Goal: Information Seeking & Learning: Find specific fact

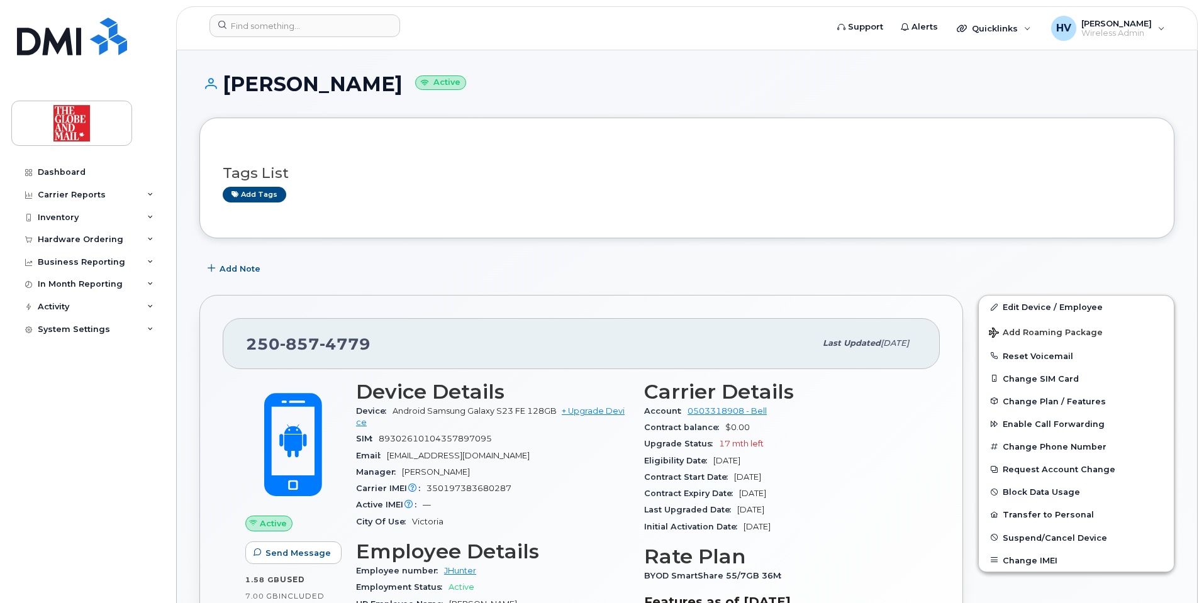
scroll to position [126, 0]
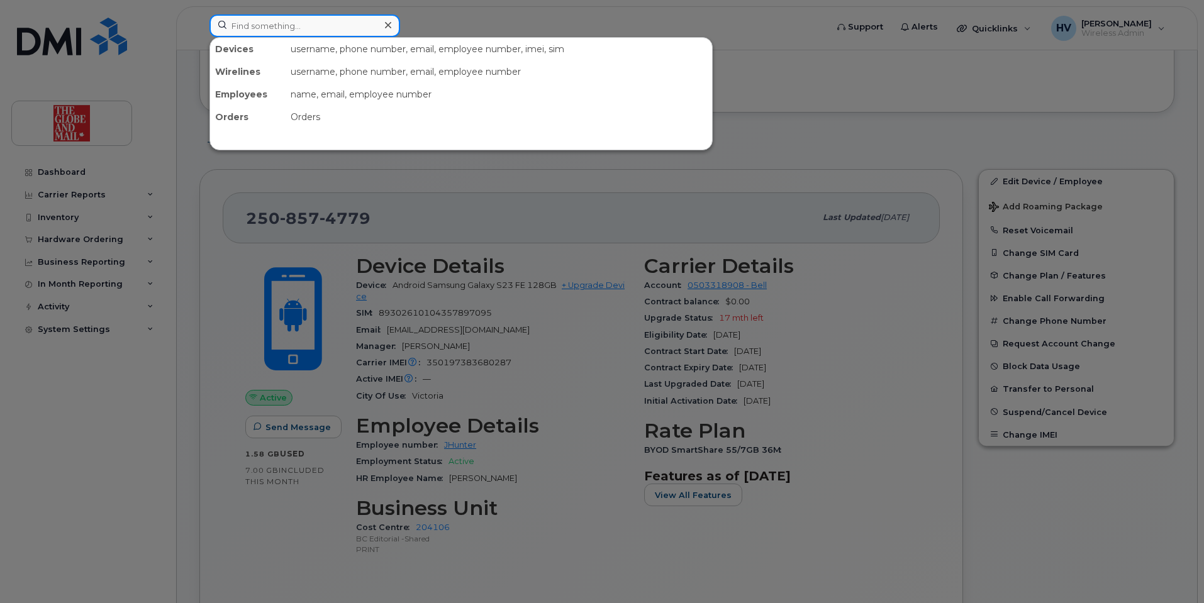
click at [237, 29] on input at bounding box center [304, 25] width 191 height 23
paste input "[PERSON_NAME] <[EMAIL_ADDRESS][DOMAIN_NAME]>"
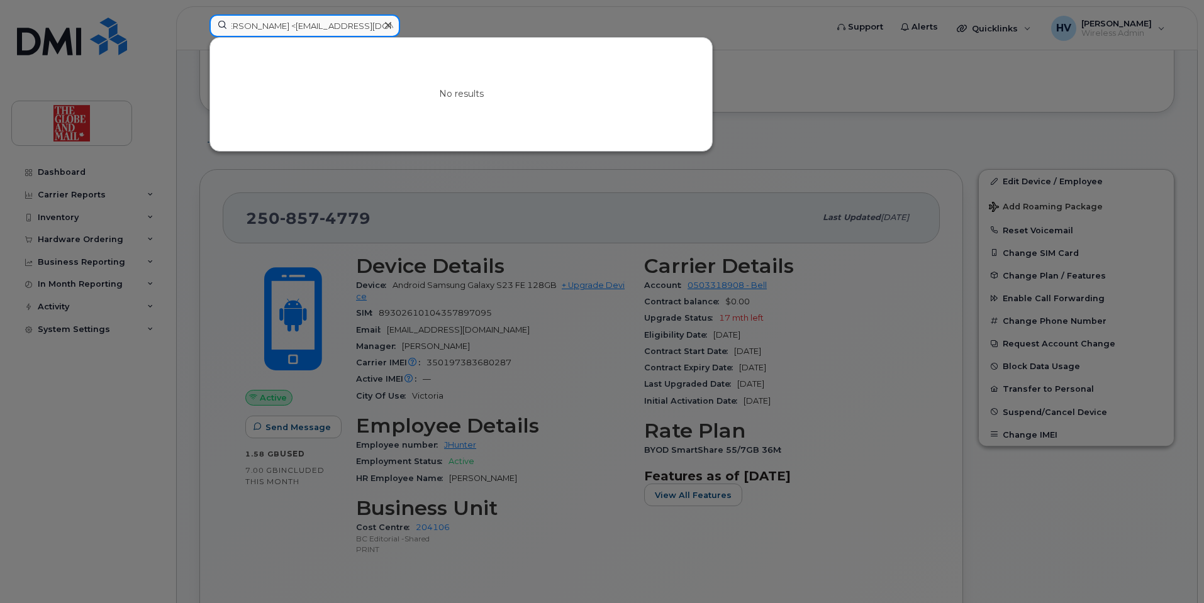
scroll to position [0, 0]
drag, startPoint x: 280, startPoint y: 26, endPoint x: 208, endPoint y: 18, distance: 72.8
click at [208, 18] on div "Kim, Taehoon <TKim@globeandmail.com> No results" at bounding box center [513, 28] width 629 height 28
drag, startPoint x: 252, startPoint y: 26, endPoint x: 381, endPoint y: 26, distance: 129.0
click at [381, 26] on div "TKim@globeandmail.com>" at bounding box center [304, 25] width 191 height 23
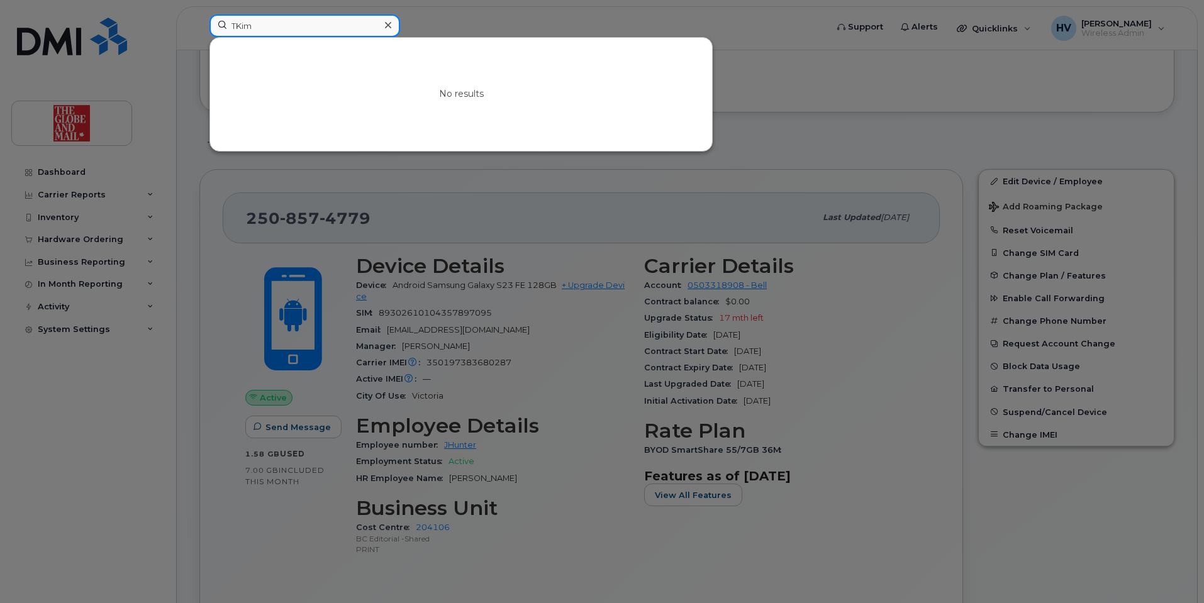
click at [284, 27] on input "TKim" at bounding box center [304, 25] width 191 height 23
click at [230, 26] on input "TKim" at bounding box center [304, 25] width 191 height 23
type input "[PERSON_NAME]"
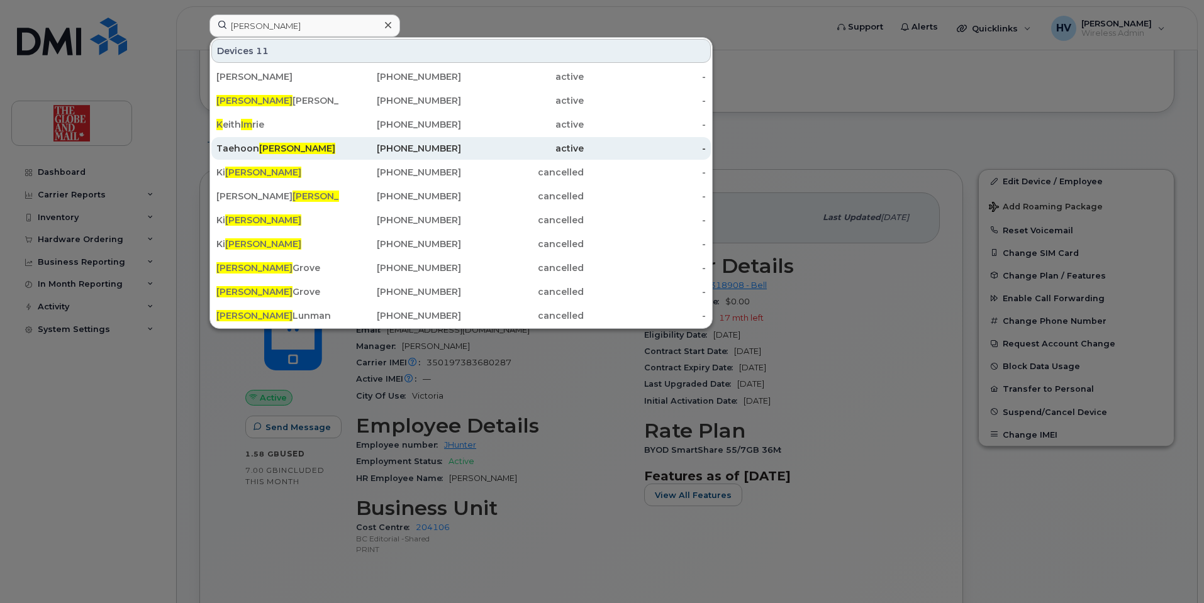
click at [274, 147] on span "[PERSON_NAME]" at bounding box center [297, 148] width 76 height 11
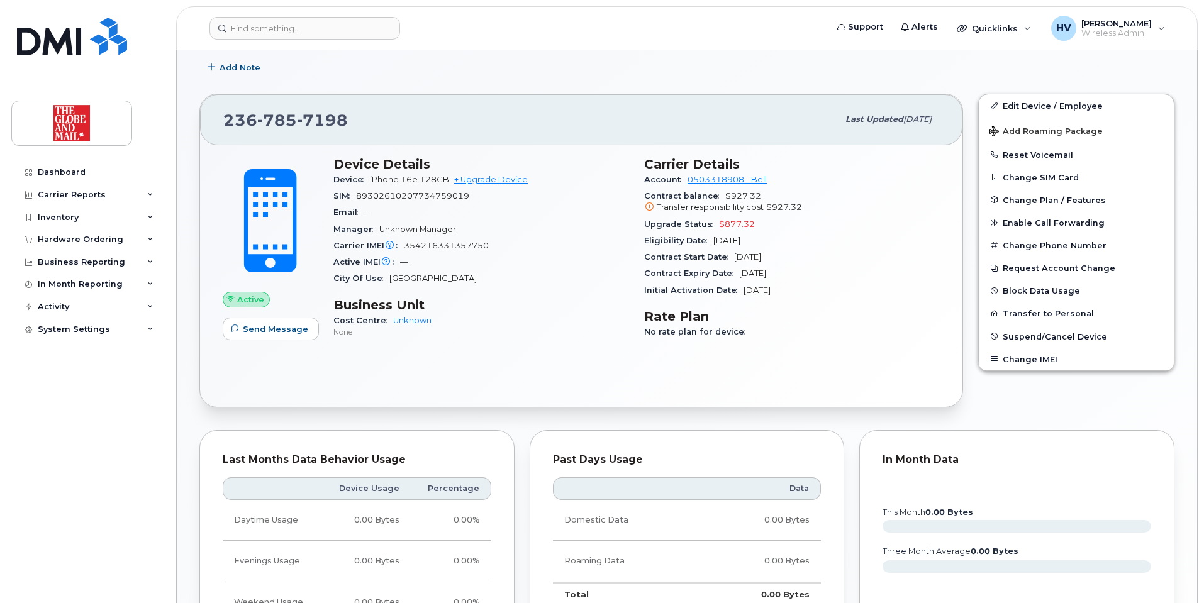
scroll to position [189, 0]
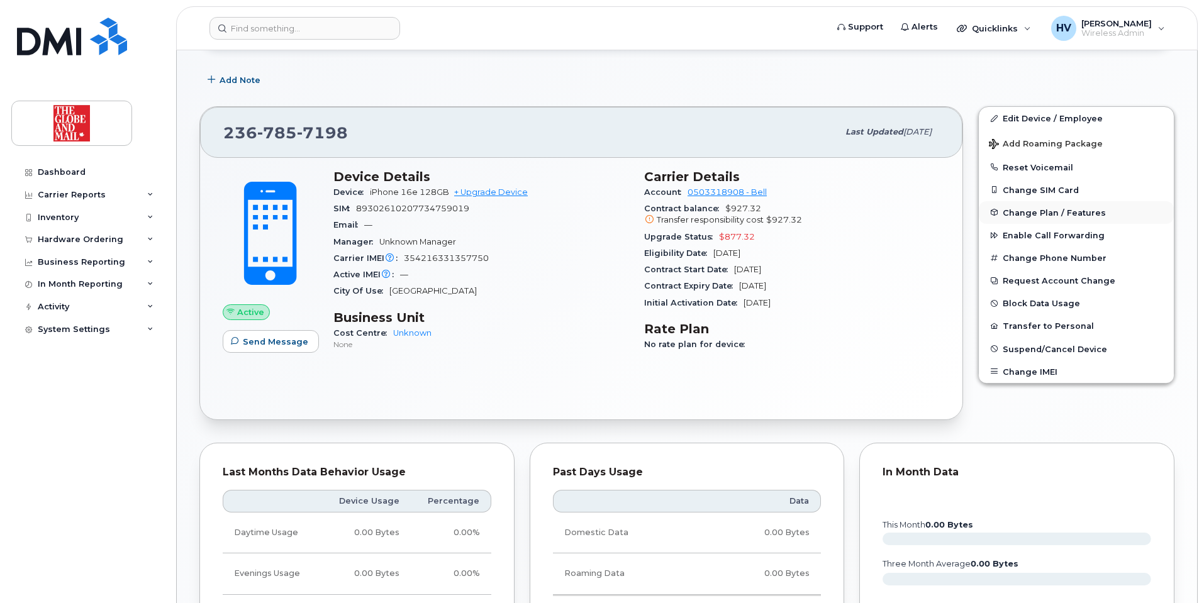
click at [1032, 213] on span "Change Plan / Features" at bounding box center [1054, 212] width 103 height 9
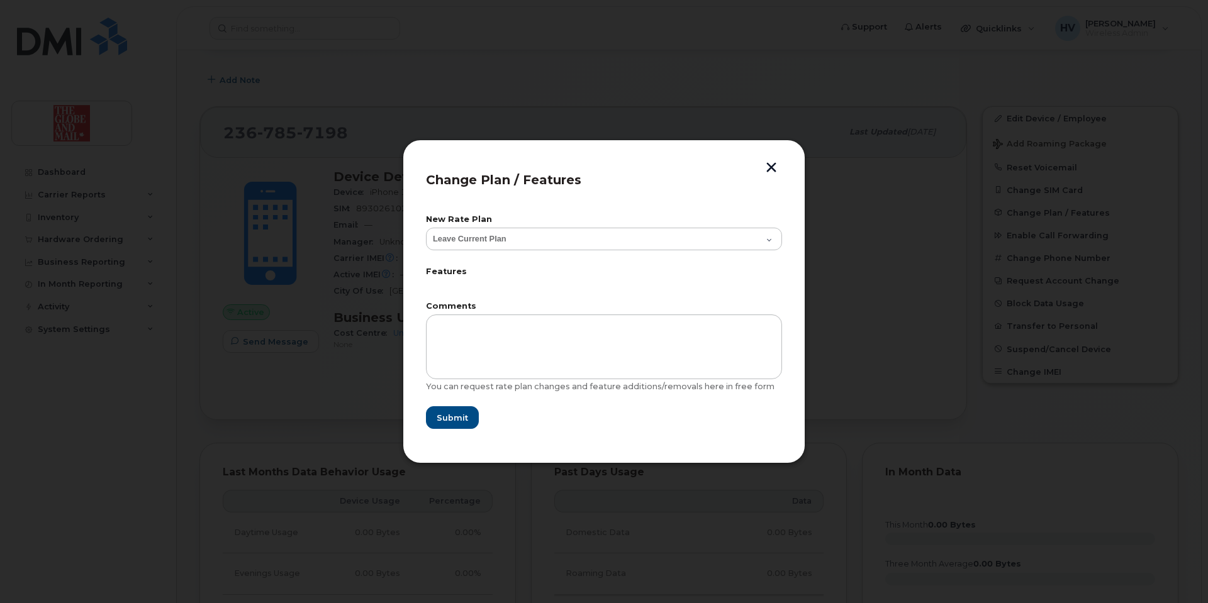
click at [772, 165] on button "button" at bounding box center [771, 168] width 19 height 13
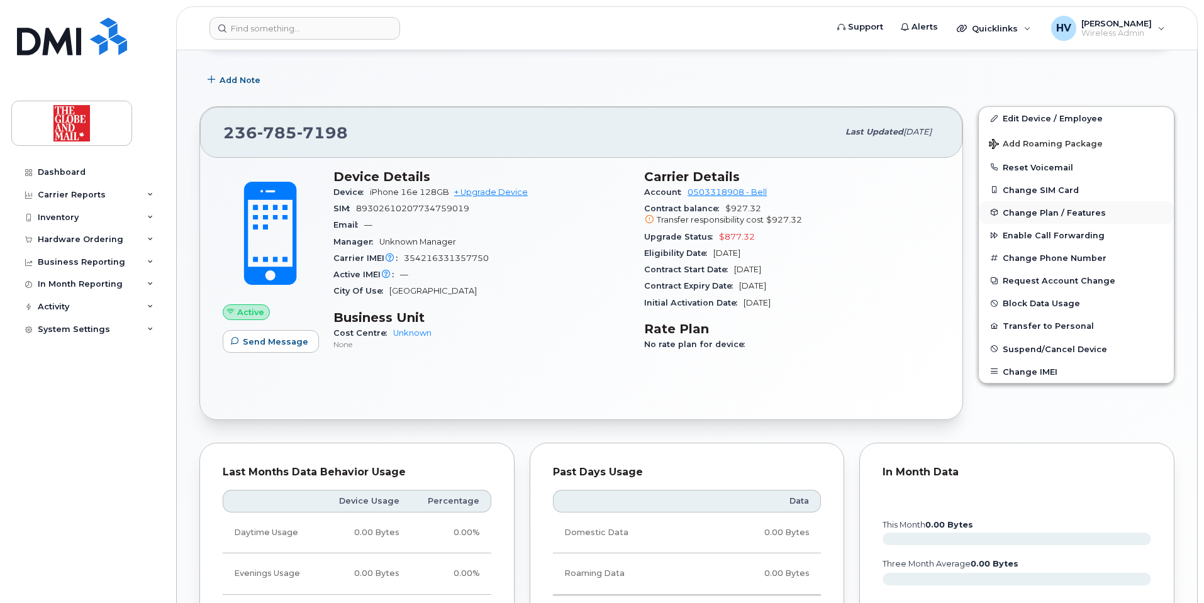
click at [1041, 210] on span "Change Plan / Features" at bounding box center [1054, 212] width 103 height 9
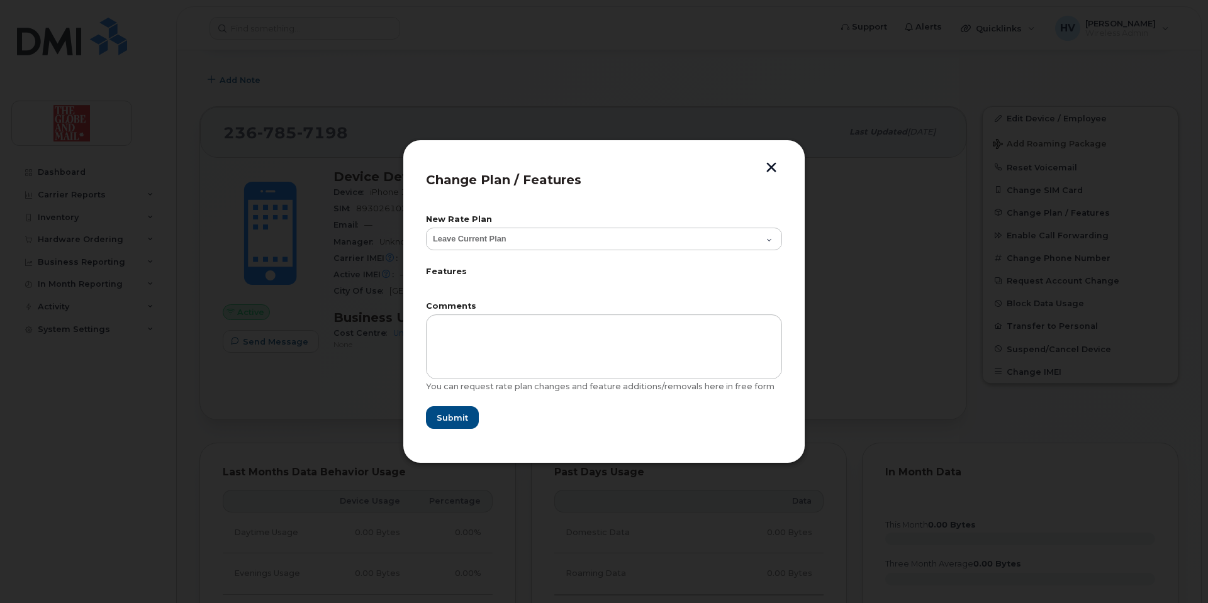
click at [772, 165] on button "button" at bounding box center [771, 168] width 19 height 13
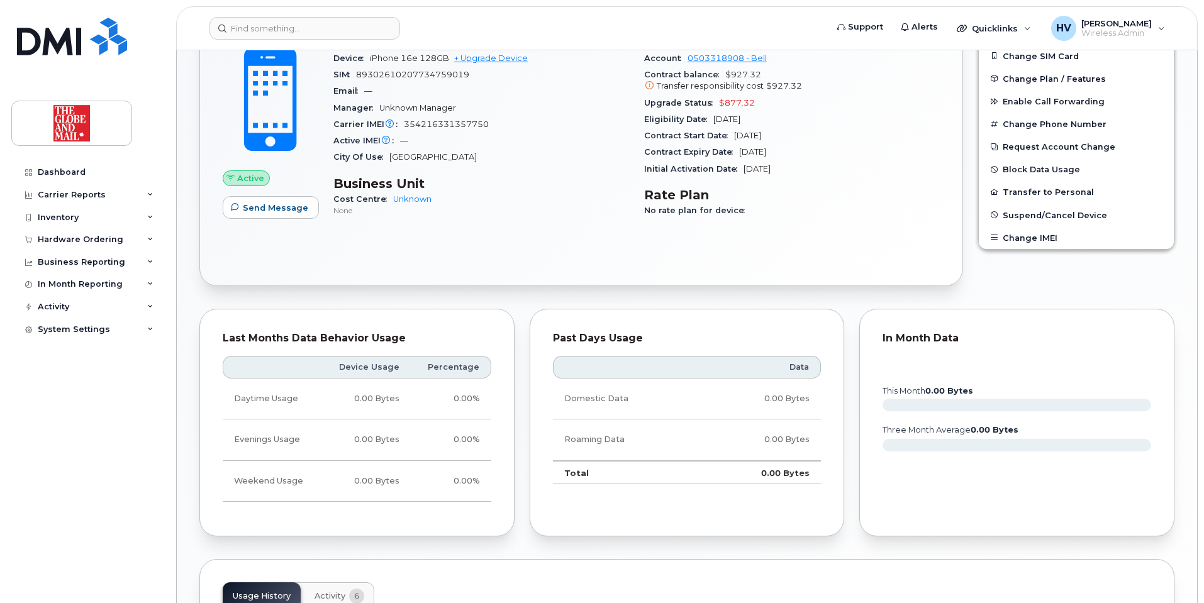
scroll to position [262, 0]
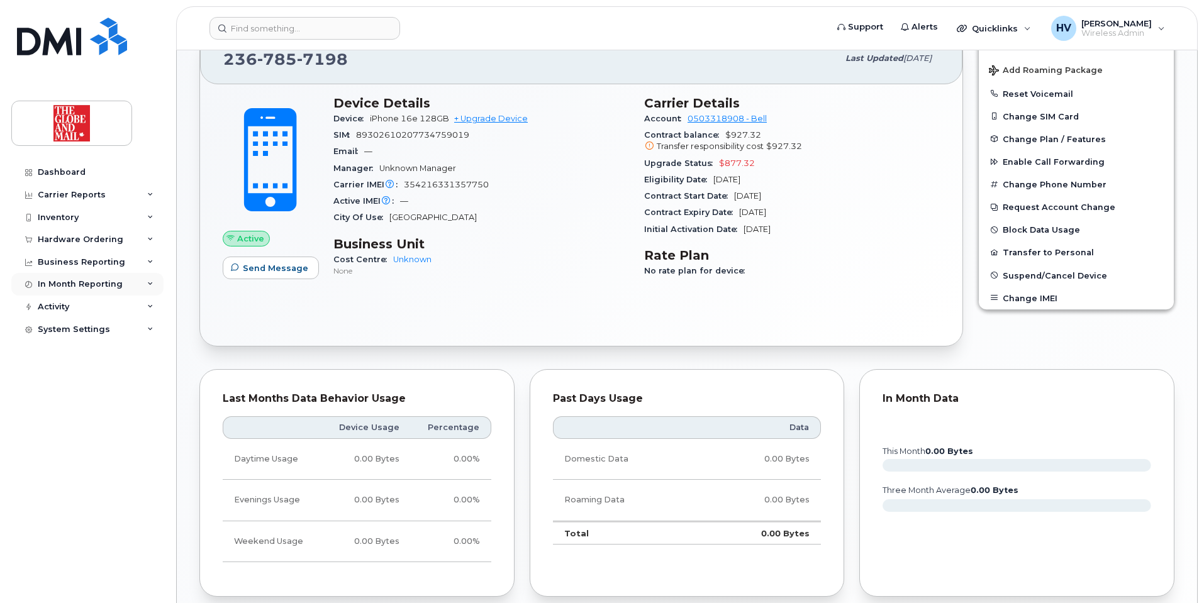
click at [87, 284] on div "In Month Reporting" at bounding box center [80, 284] width 85 height 10
click at [92, 262] on div "Business Reporting" at bounding box center [81, 262] width 87 height 10
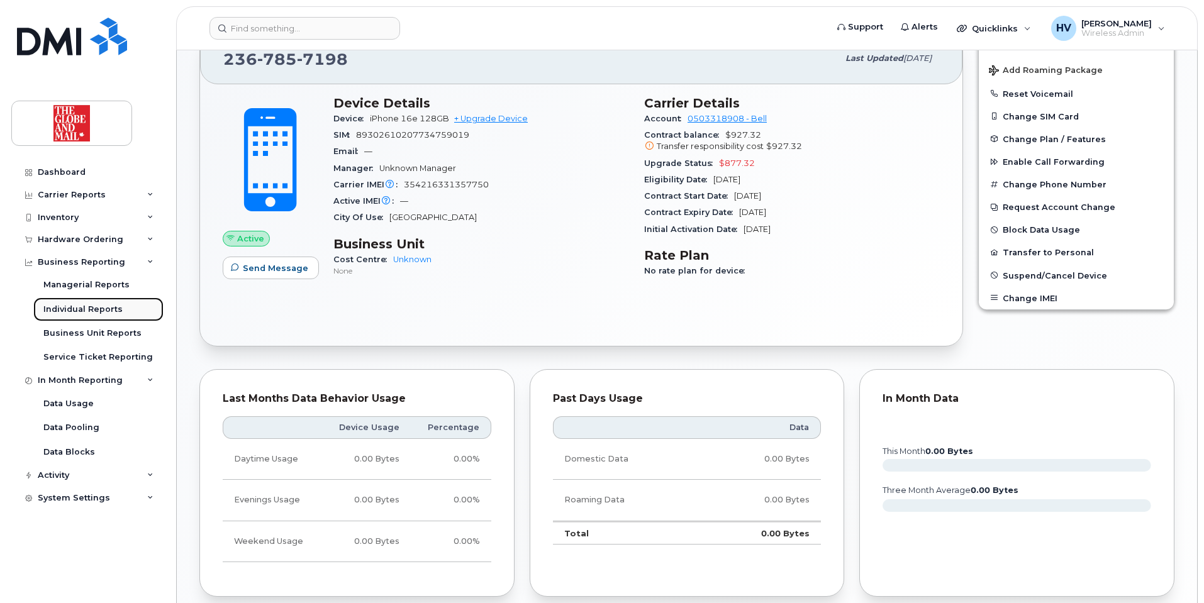
click at [97, 306] on div "Individual Reports" at bounding box center [82, 309] width 79 height 11
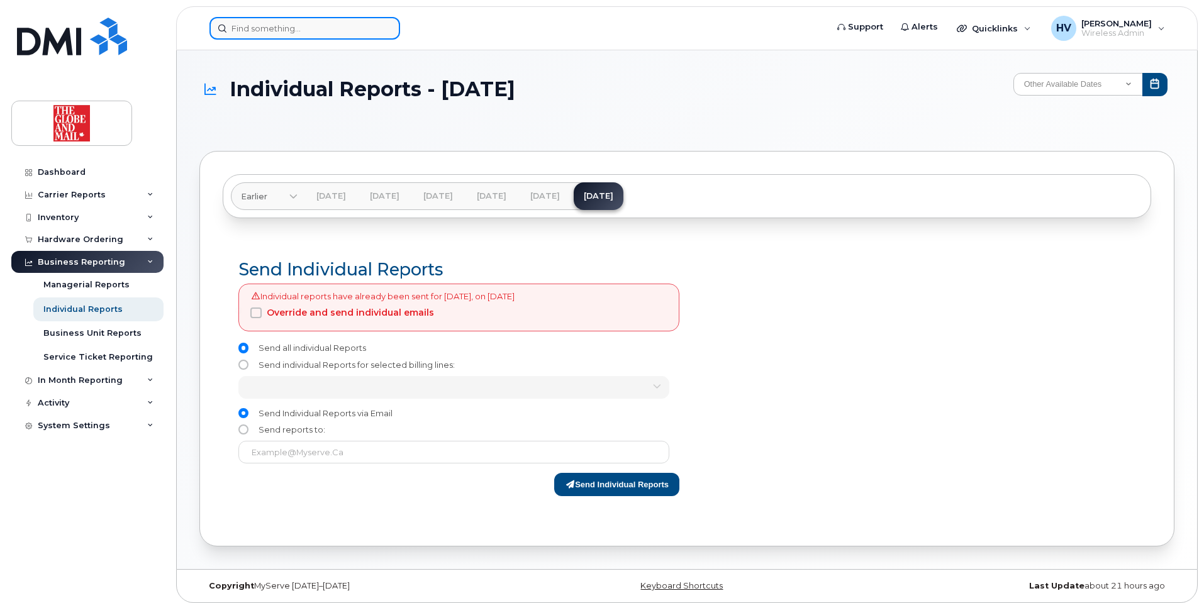
click at [254, 21] on input at bounding box center [304, 28] width 191 height 23
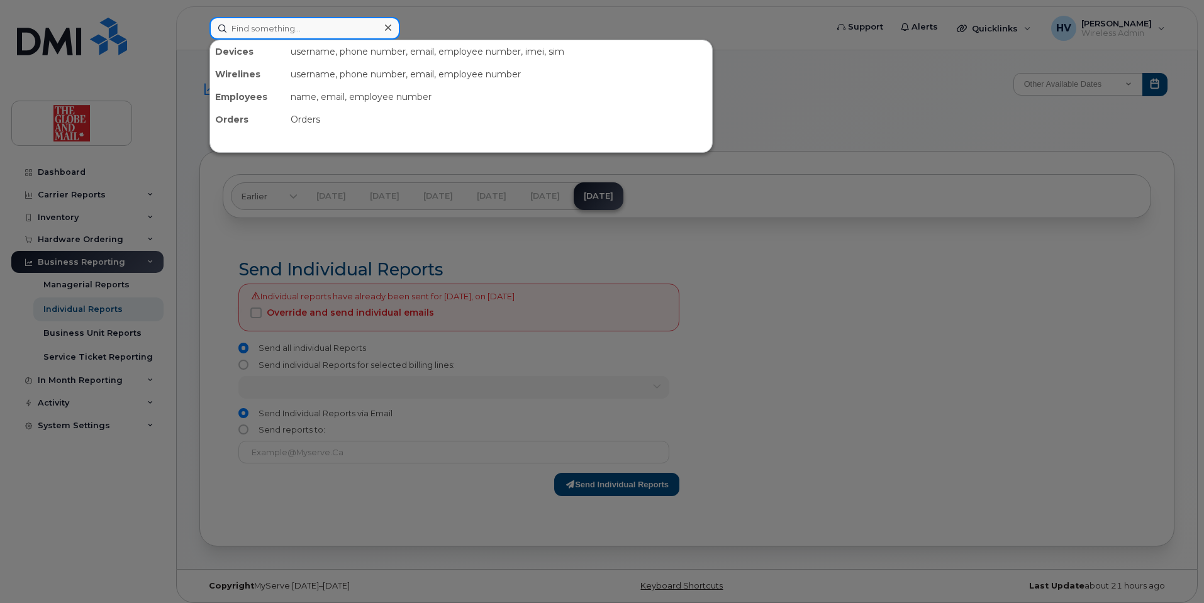
paste input "Kim, Taehoon <TKim@globeandmail.com>"
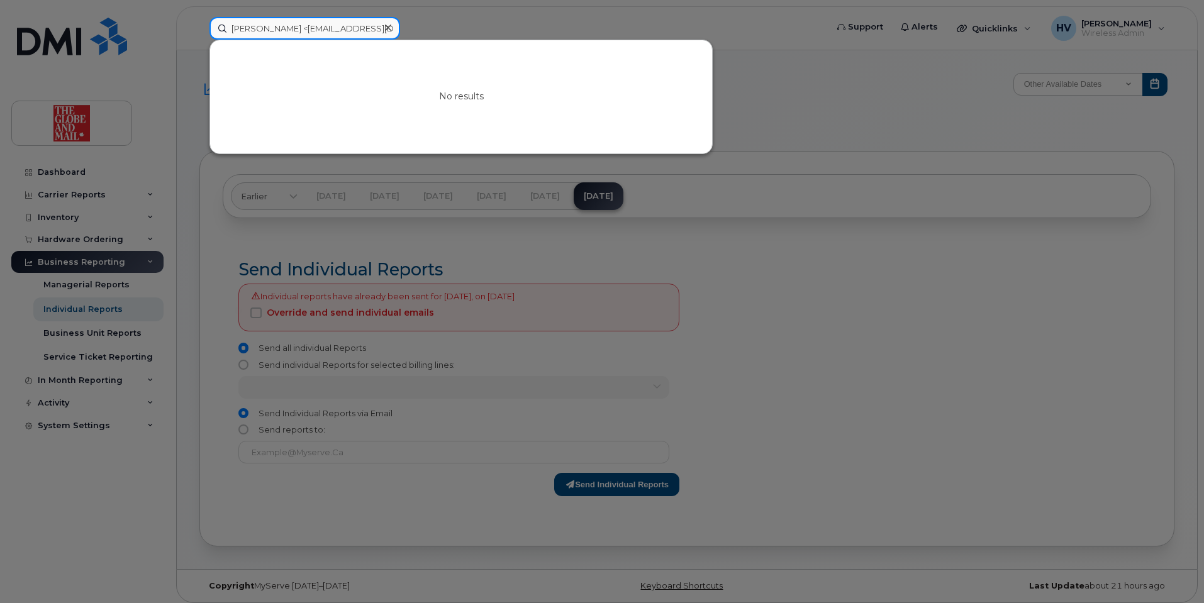
drag, startPoint x: 281, startPoint y: 26, endPoint x: 199, endPoint y: 19, distance: 82.1
click at [199, 19] on div "Kim, Taehoon <TKim@globeandmail.com> No results" at bounding box center [513, 28] width 629 height 23
drag, startPoint x: 255, startPoint y: 27, endPoint x: 364, endPoint y: 38, distance: 110.0
click at [364, 38] on input "TKim@globeandmail.com>" at bounding box center [304, 28] width 191 height 23
type input "TKim"
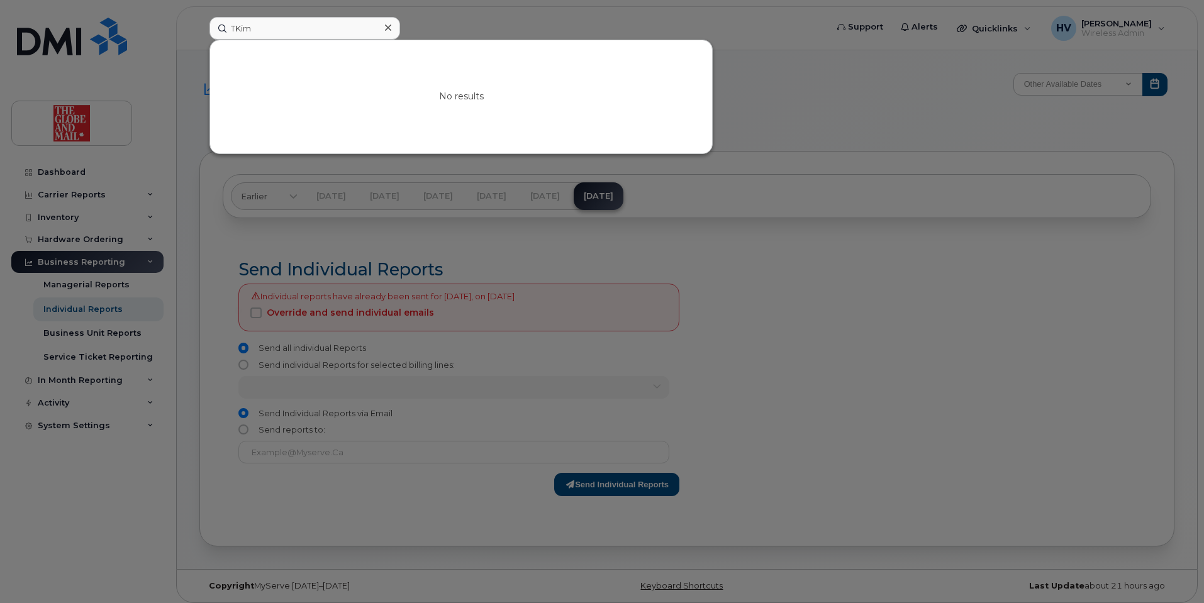
click at [851, 177] on div at bounding box center [602, 301] width 1204 height 603
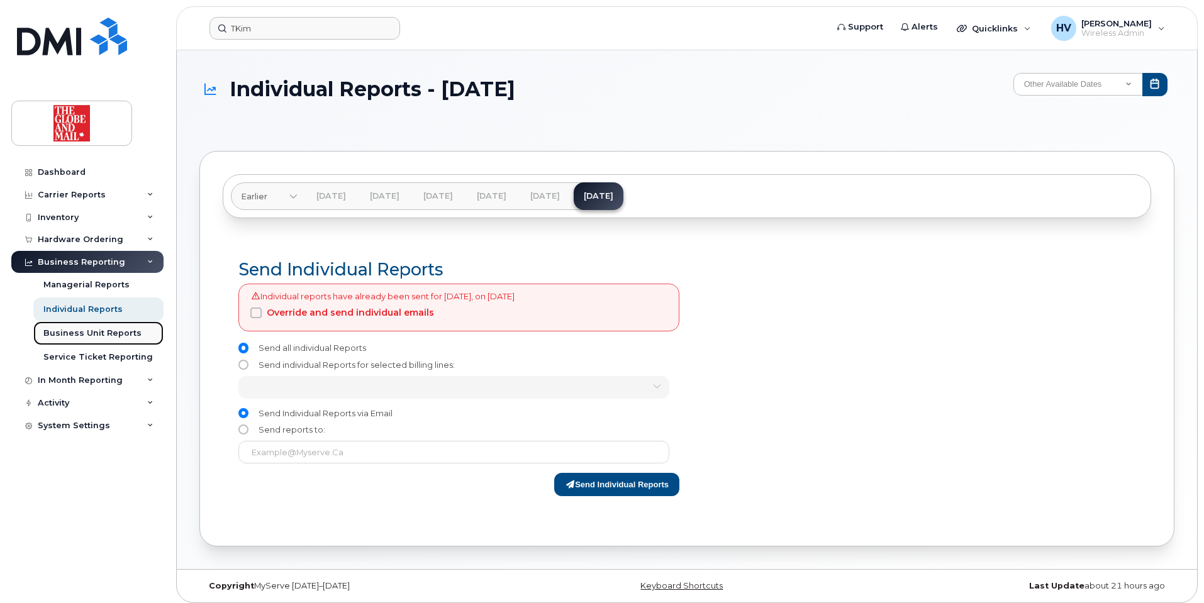
click at [94, 330] on div "Business Unit Reports" at bounding box center [92, 333] width 98 height 11
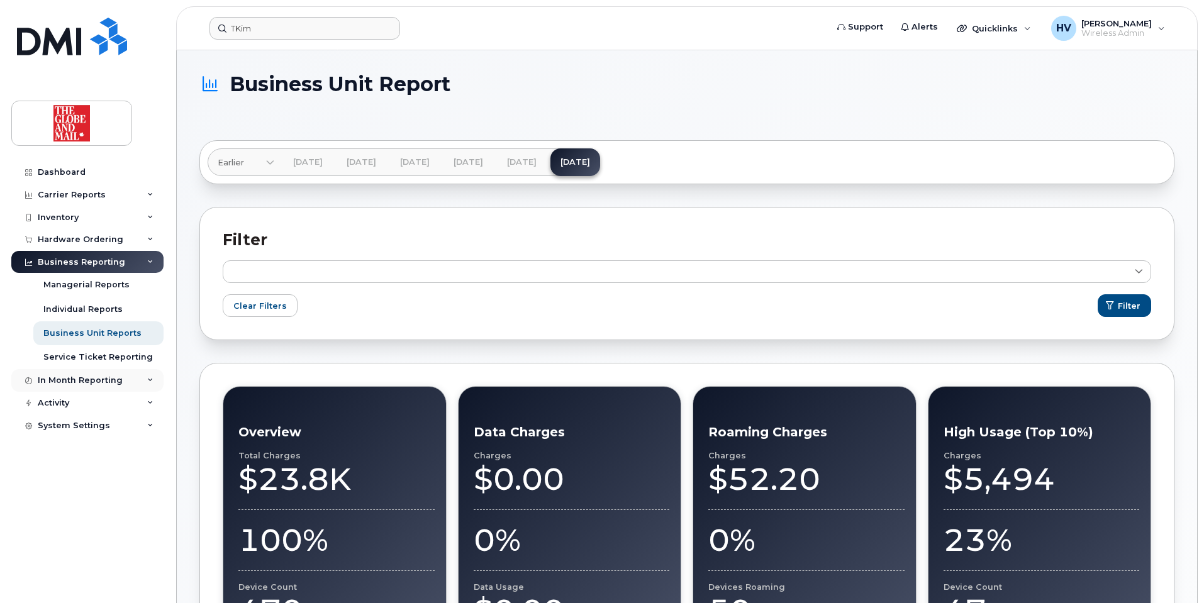
click at [75, 377] on div "In Month Reporting" at bounding box center [80, 381] width 85 height 10
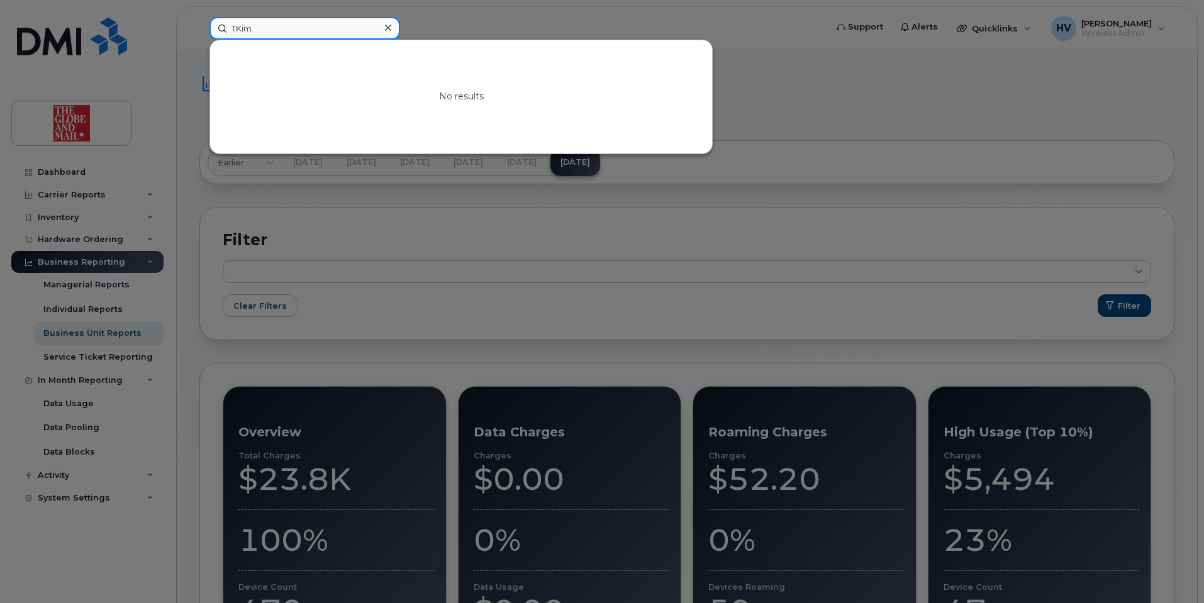
click at [247, 28] on input "TKim" at bounding box center [304, 28] width 191 height 23
drag, startPoint x: 271, startPoint y: 25, endPoint x: 198, endPoint y: 25, distance: 73.0
click at [199, 25] on div "TKim No results" at bounding box center [513, 28] width 629 height 23
click at [372, 35] on input "TKim" at bounding box center [304, 28] width 191 height 23
drag, startPoint x: 293, startPoint y: 29, endPoint x: 167, endPoint y: 23, distance: 126.0
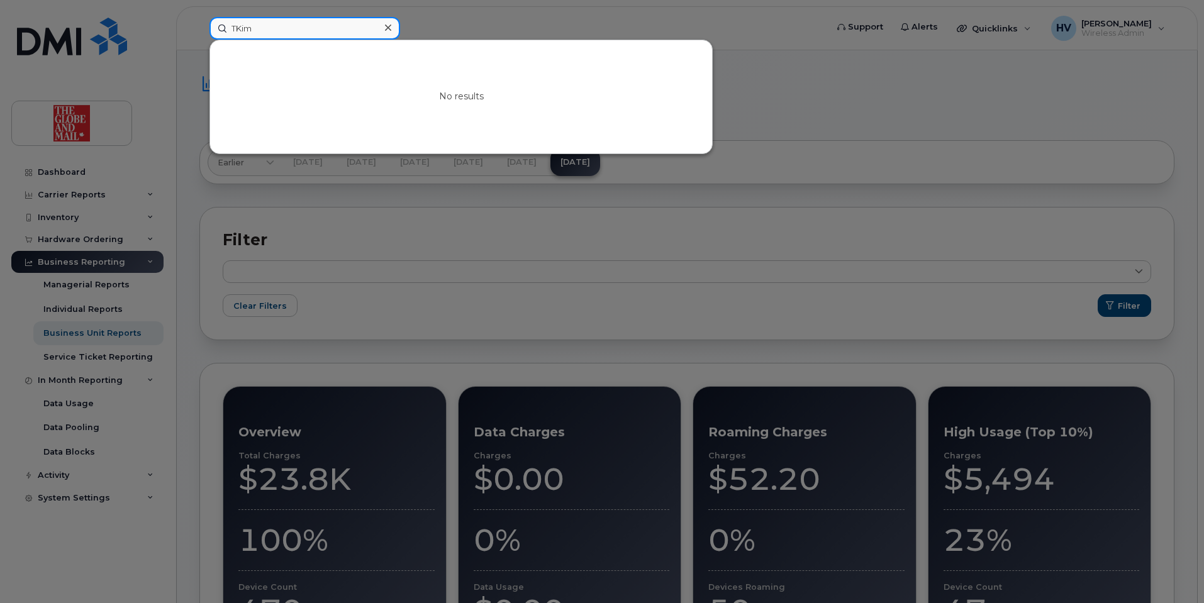
click at [199, 23] on div "TKim No results" at bounding box center [513, 28] width 629 height 23
click at [76, 169] on div at bounding box center [602, 301] width 1204 height 603
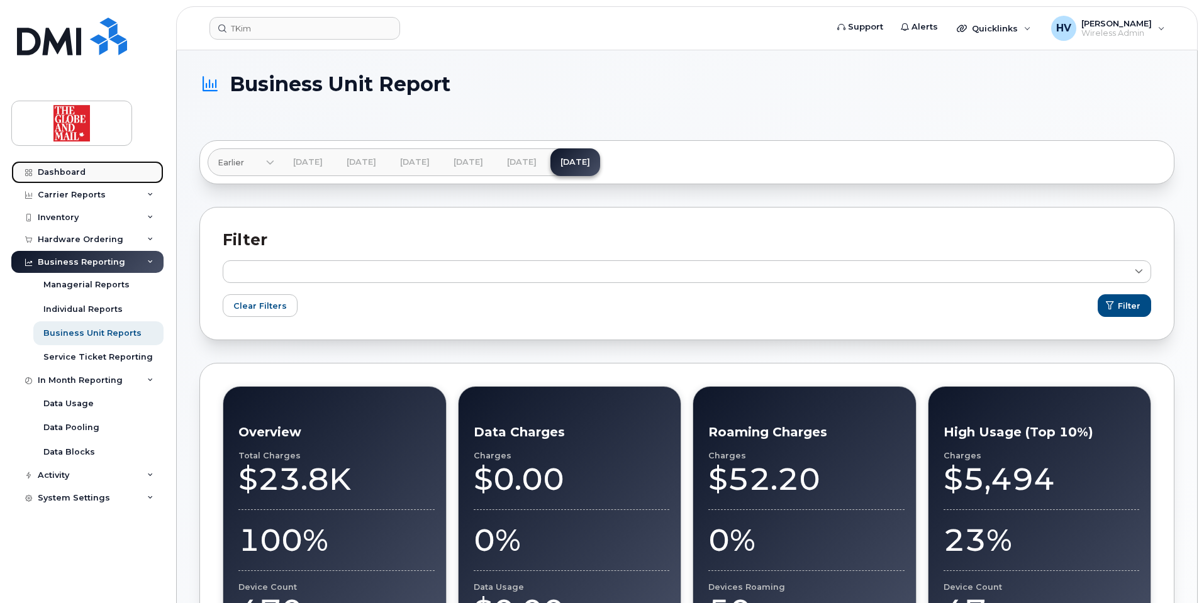
click at [77, 170] on div "Dashboard" at bounding box center [62, 172] width 48 height 10
click at [80, 170] on div "Dashboard" at bounding box center [62, 172] width 48 height 10
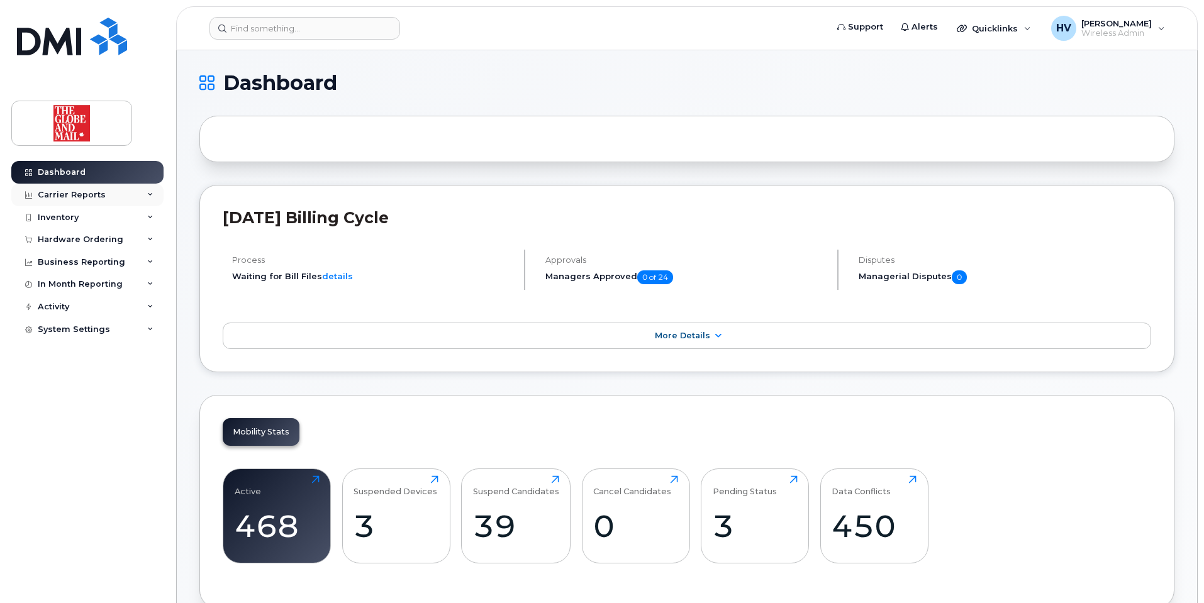
click at [81, 192] on div "Carrier Reports" at bounding box center [72, 195] width 68 height 10
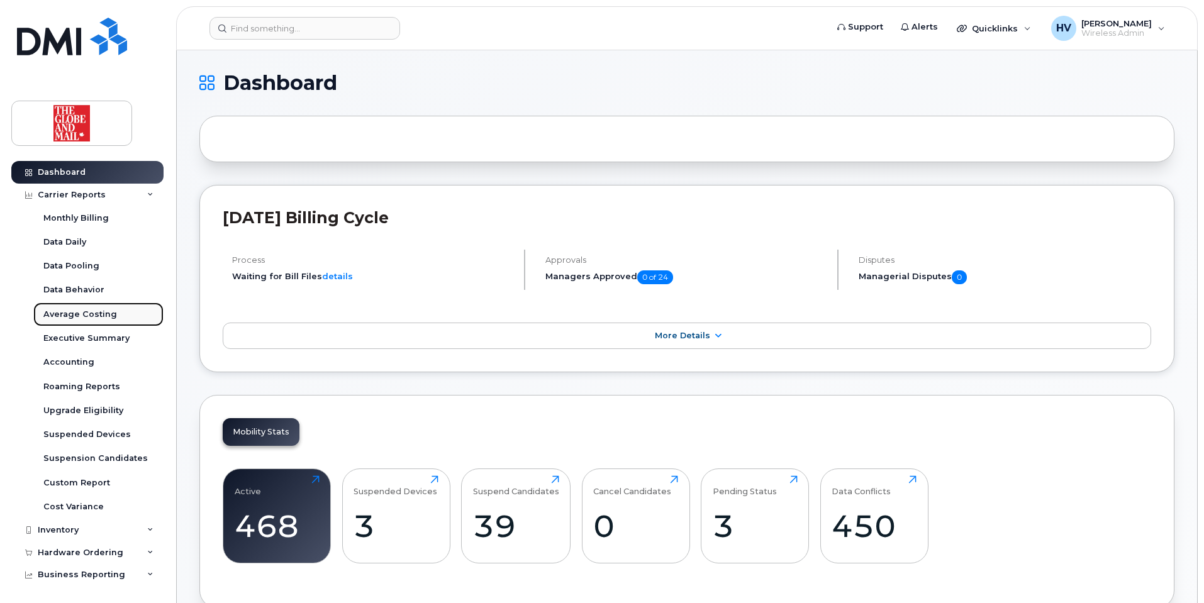
click at [103, 317] on div "Average Costing" at bounding box center [80, 314] width 74 height 11
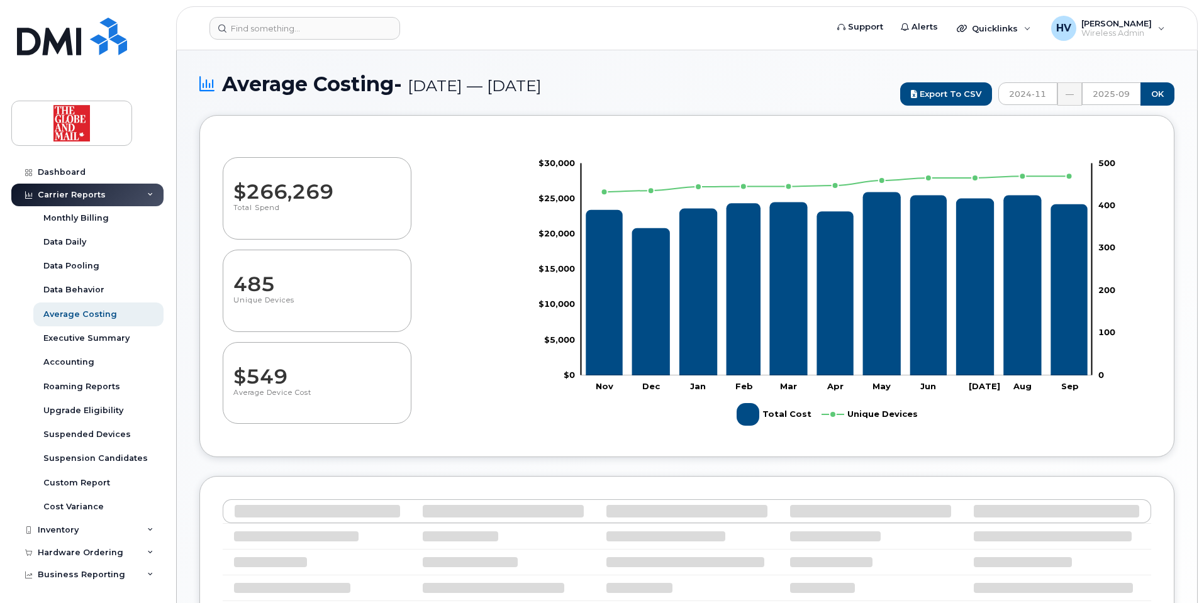
select select "100"
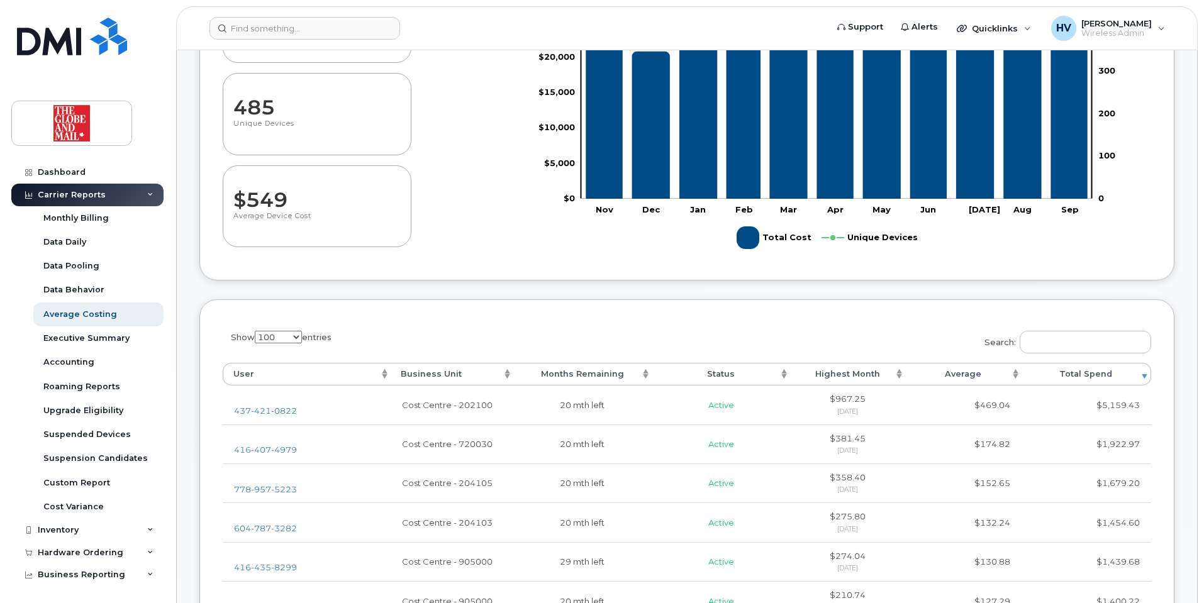
scroll to position [189, 0]
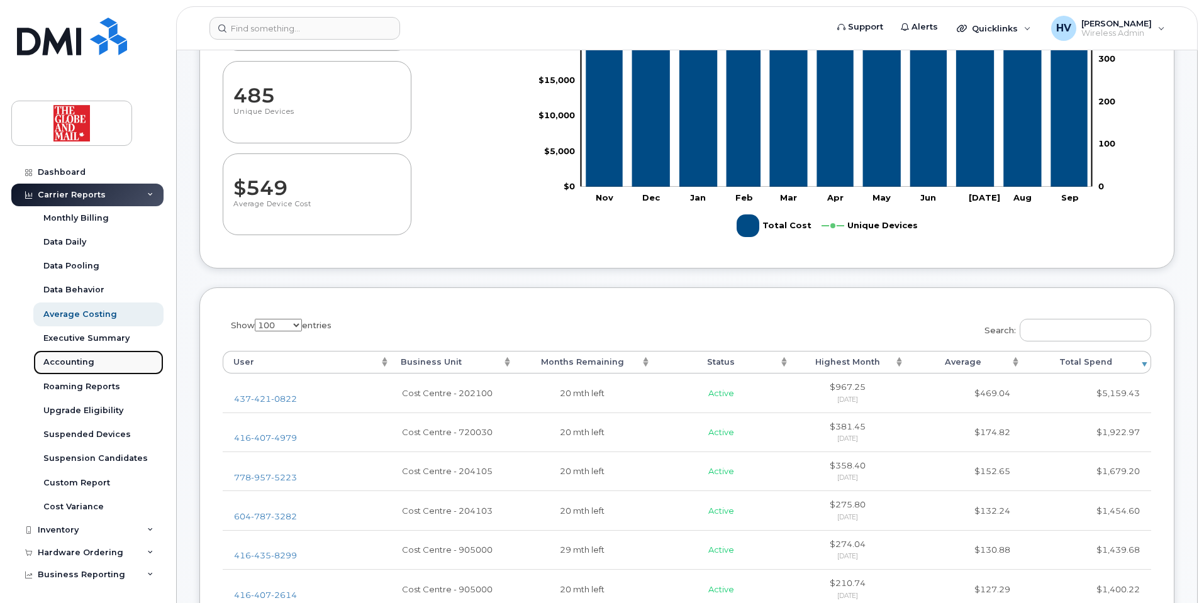
click at [84, 360] on div "Accounting" at bounding box center [68, 362] width 51 height 11
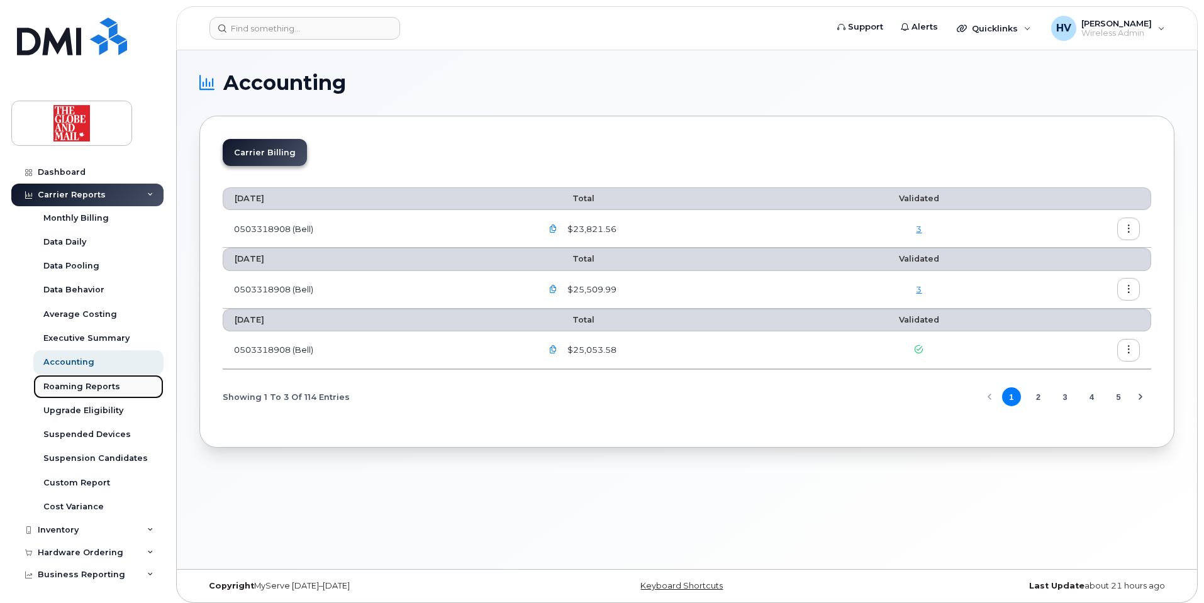
click at [88, 385] on div "Roaming Reports" at bounding box center [81, 386] width 77 height 11
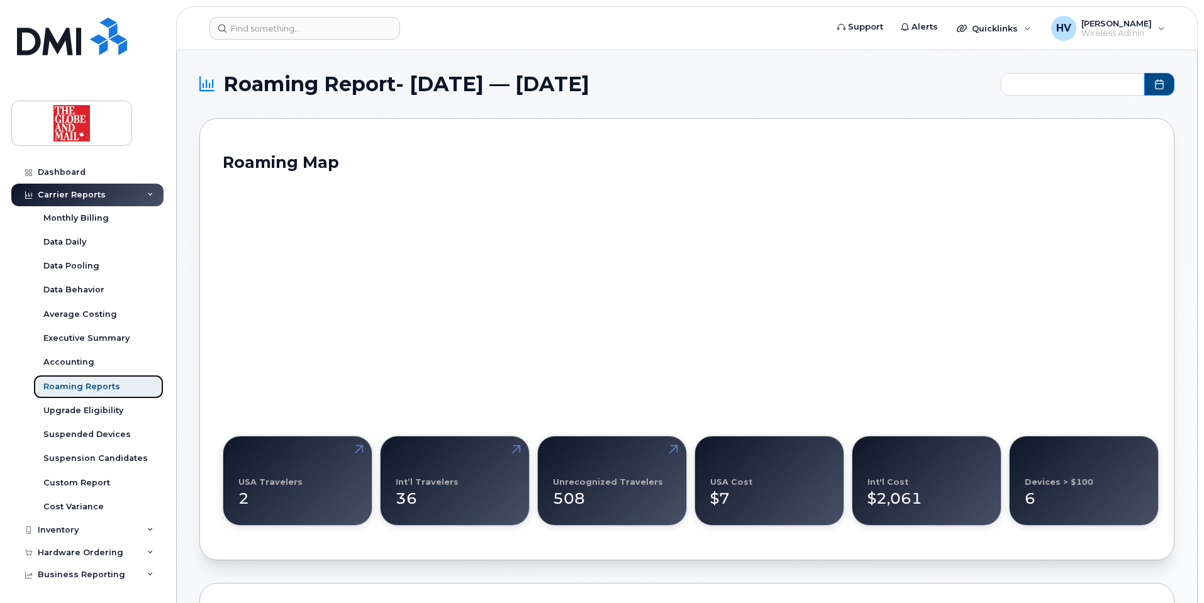
type input "2024-11 - 2025-09"
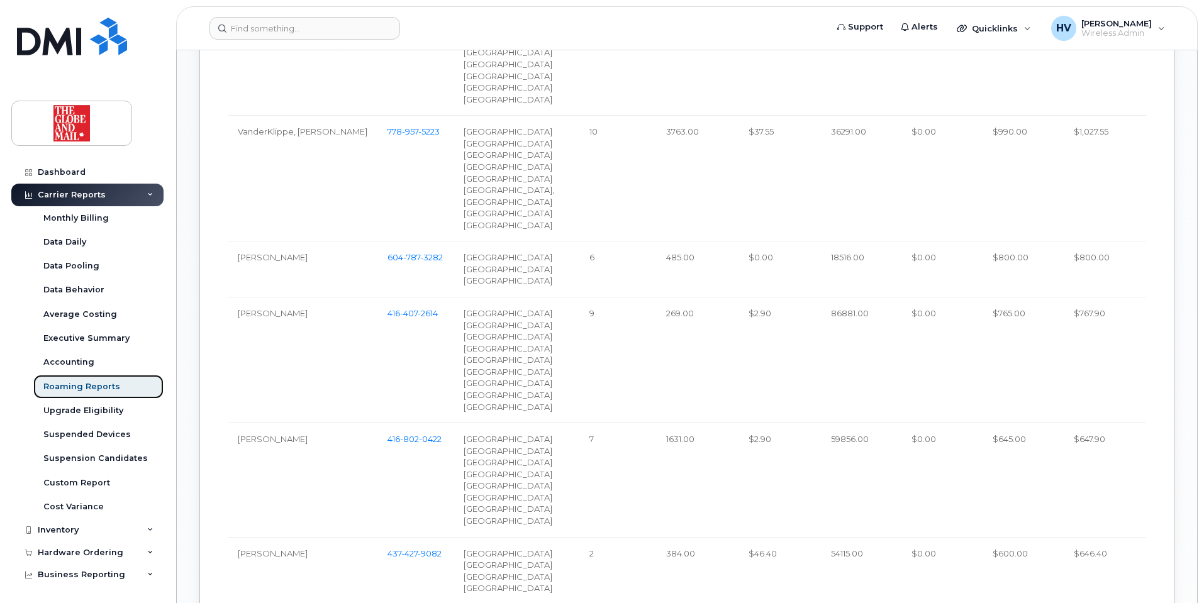
scroll to position [934, 0]
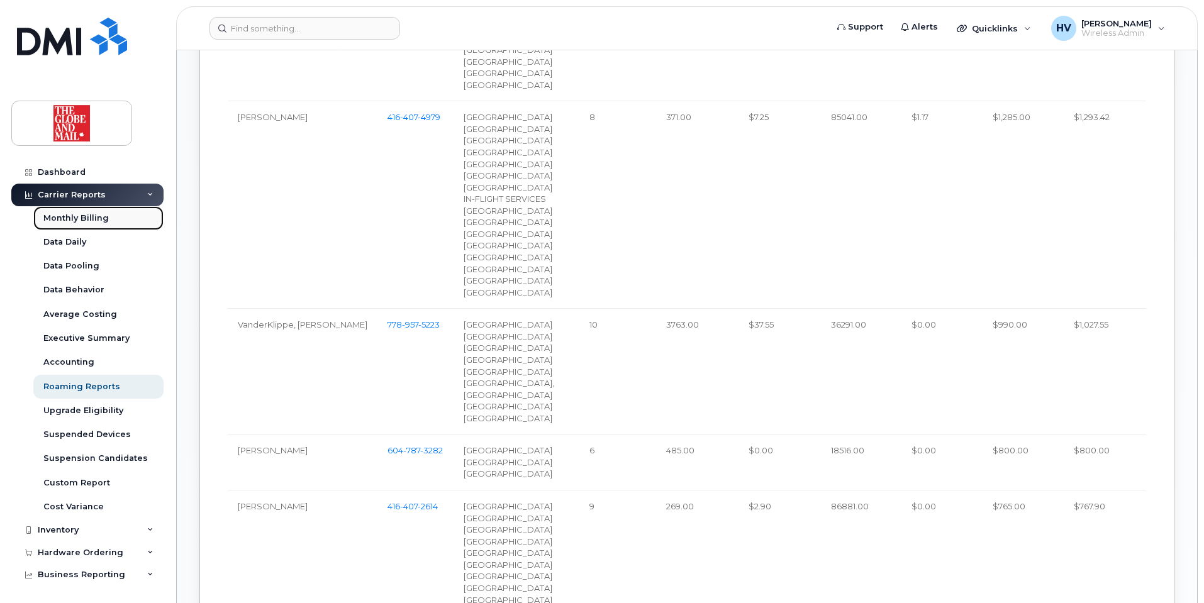
click at [86, 217] on div "Monthly Billing" at bounding box center [75, 218] width 65 height 11
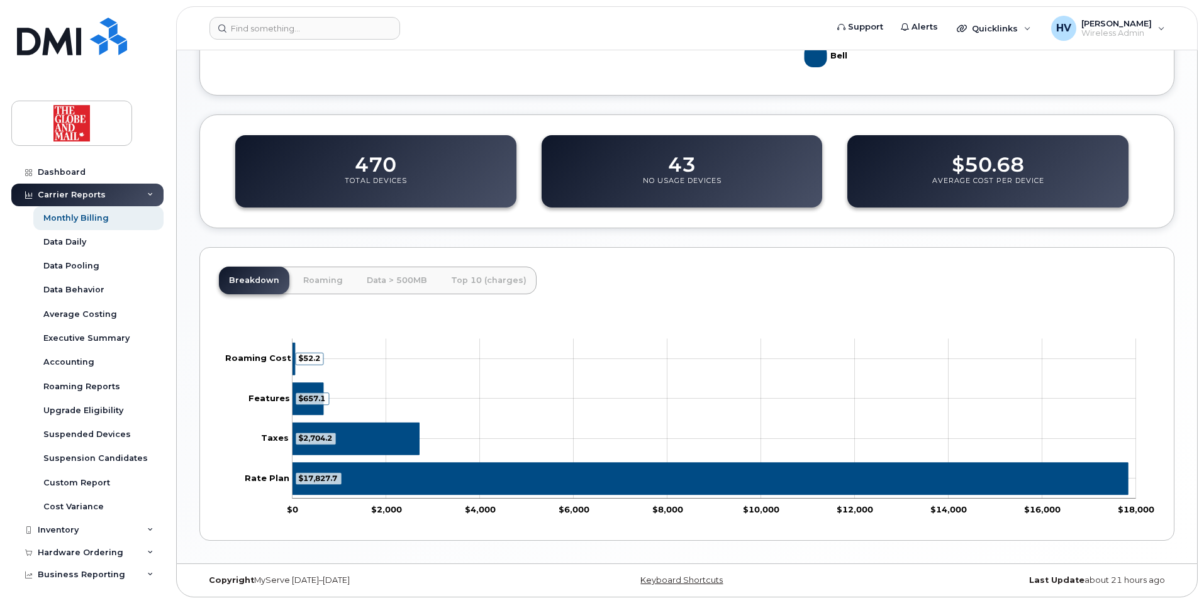
scroll to position [381, 0]
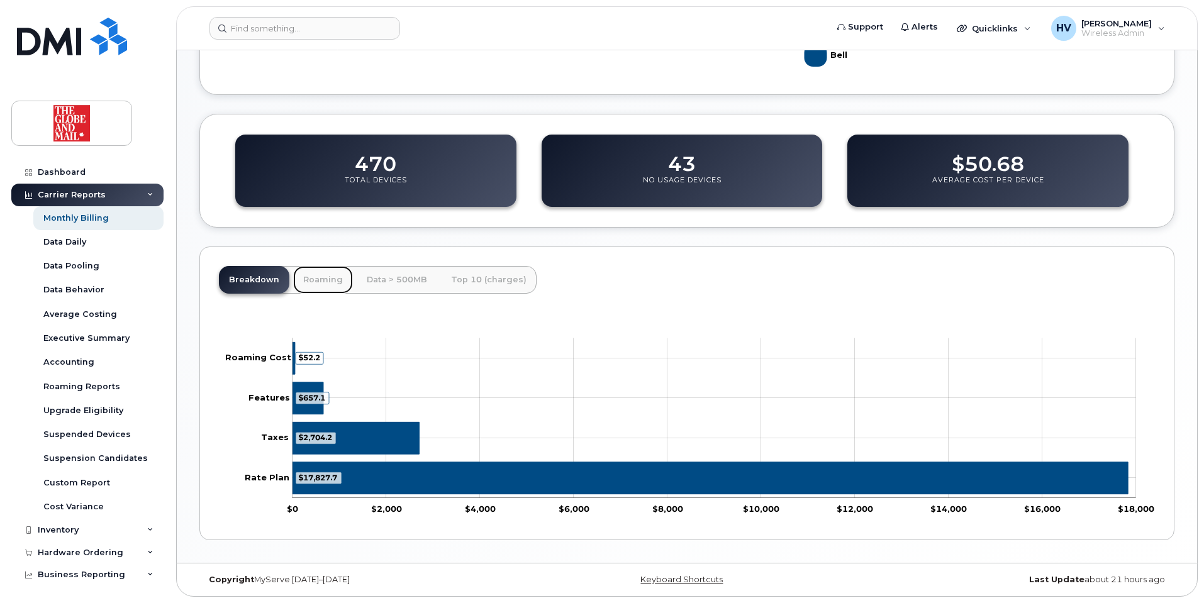
click at [325, 279] on link "Roaming" at bounding box center [323, 280] width 60 height 28
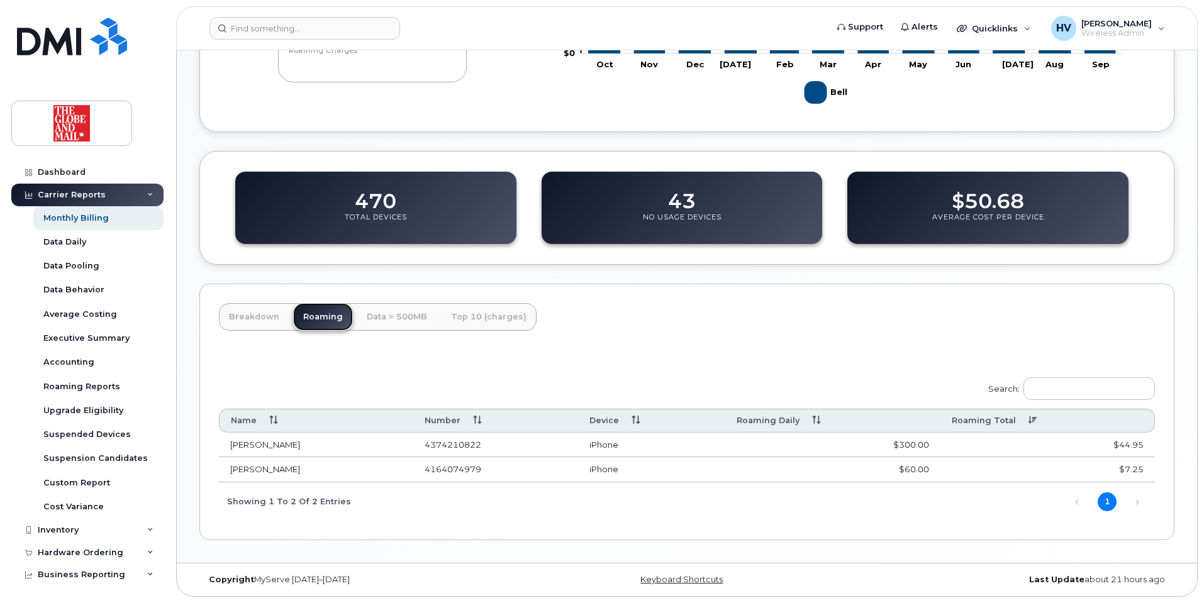
scroll to position [343, 0]
click at [400, 317] on link "Data > 500MB" at bounding box center [397, 317] width 81 height 28
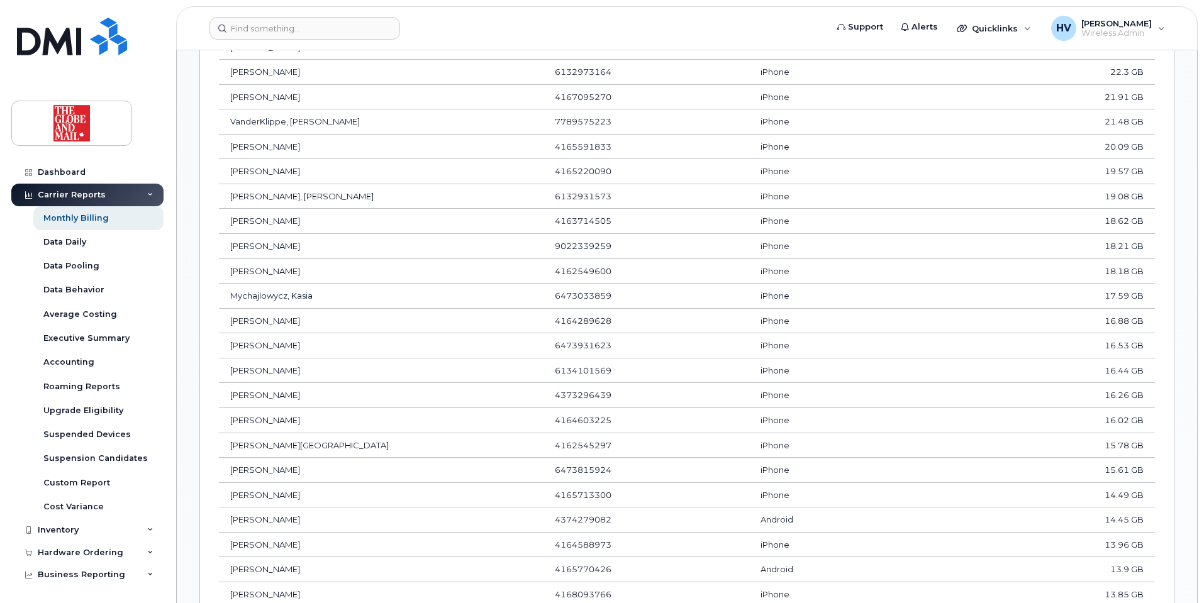
scroll to position [1161, 0]
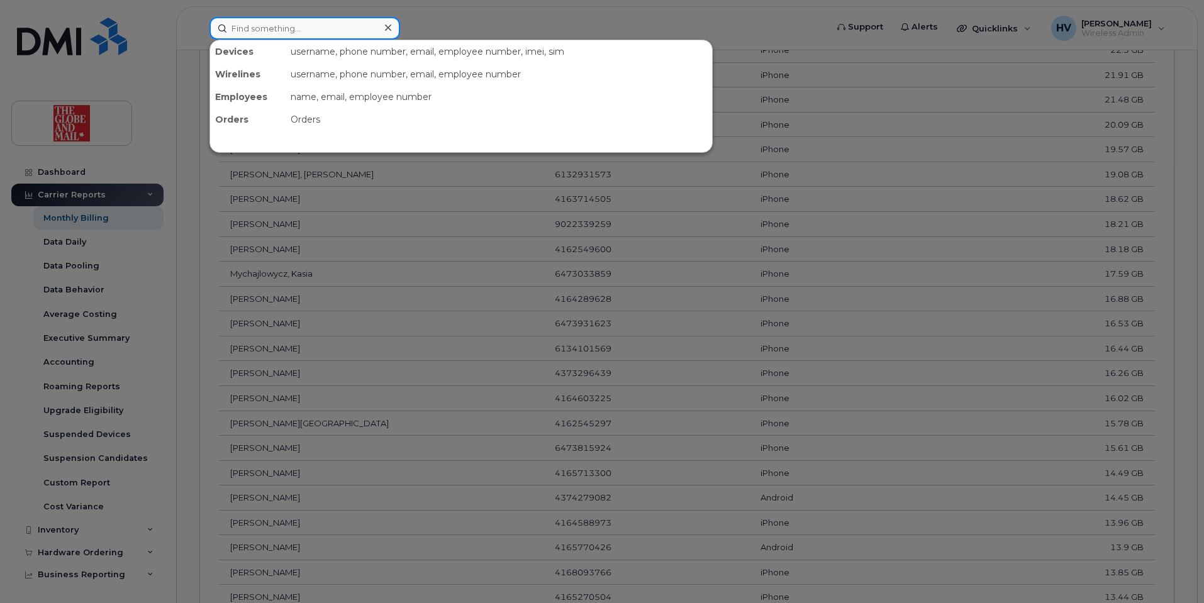
click at [257, 31] on input at bounding box center [304, 28] width 191 height 23
paste input "TKim"
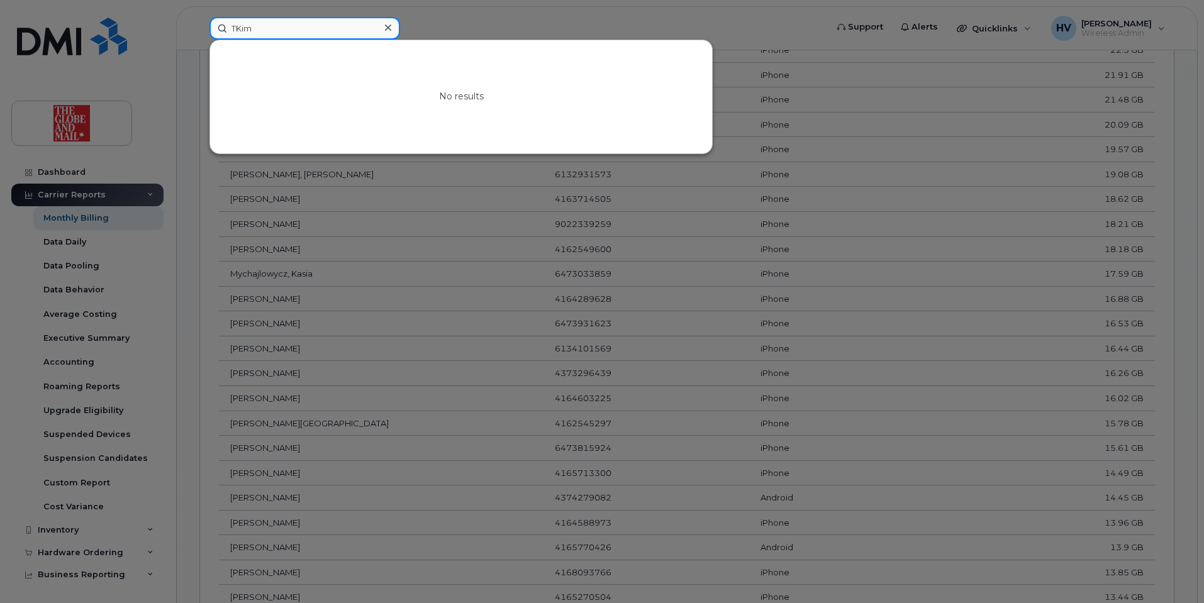
click at [232, 33] on input "TKim" at bounding box center [304, 28] width 191 height 23
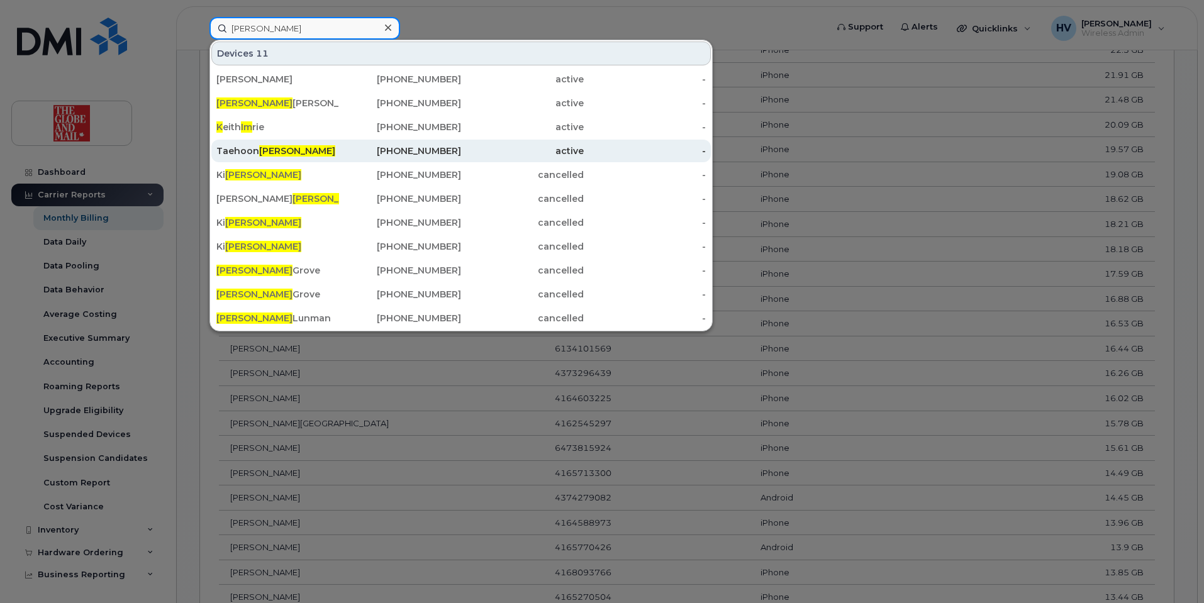
type input "[PERSON_NAME]"
click at [437, 154] on div "[PHONE_NUMBER]" at bounding box center [400, 151] width 123 height 13
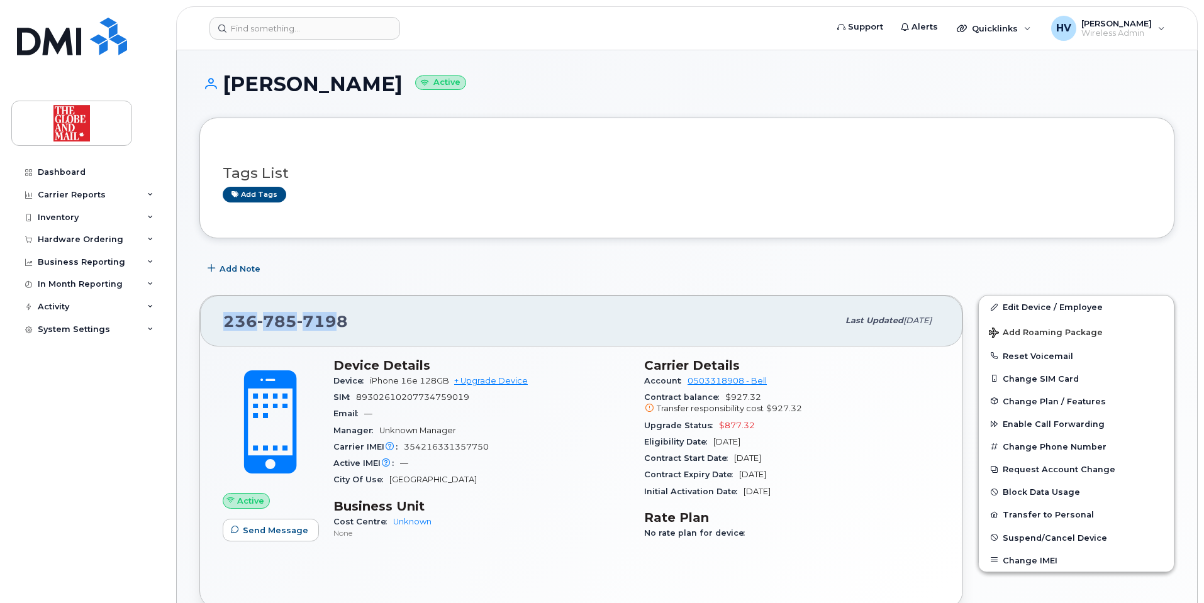
drag, startPoint x: 224, startPoint y: 322, endPoint x: 339, endPoint y: 318, distance: 115.2
click at [339, 318] on span "[PHONE_NUMBER]" at bounding box center [285, 321] width 125 height 19
drag, startPoint x: 345, startPoint y: 321, endPoint x: 225, endPoint y: 321, distance: 119.5
click at [225, 321] on span "[PHONE_NUMBER]" at bounding box center [285, 321] width 125 height 19
copy span "[PHONE_NUMBER]"
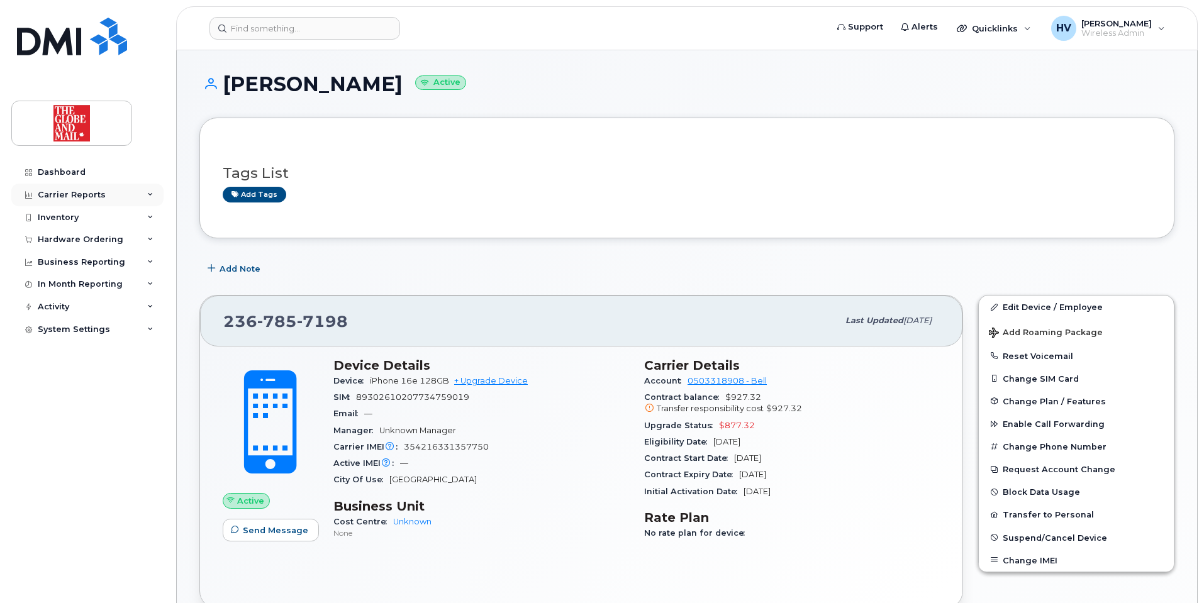
click at [67, 194] on div "Carrier Reports" at bounding box center [72, 195] width 68 height 10
